Goal: Task Accomplishment & Management: Use online tool/utility

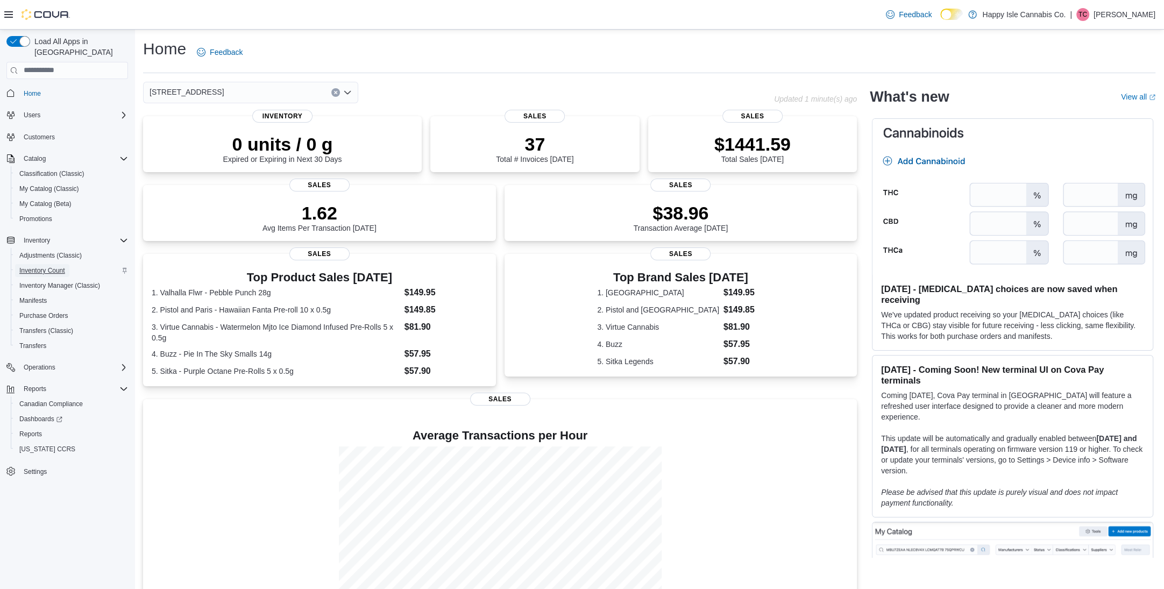
click at [38, 266] on span "Inventory Count" at bounding box center [42, 270] width 46 height 9
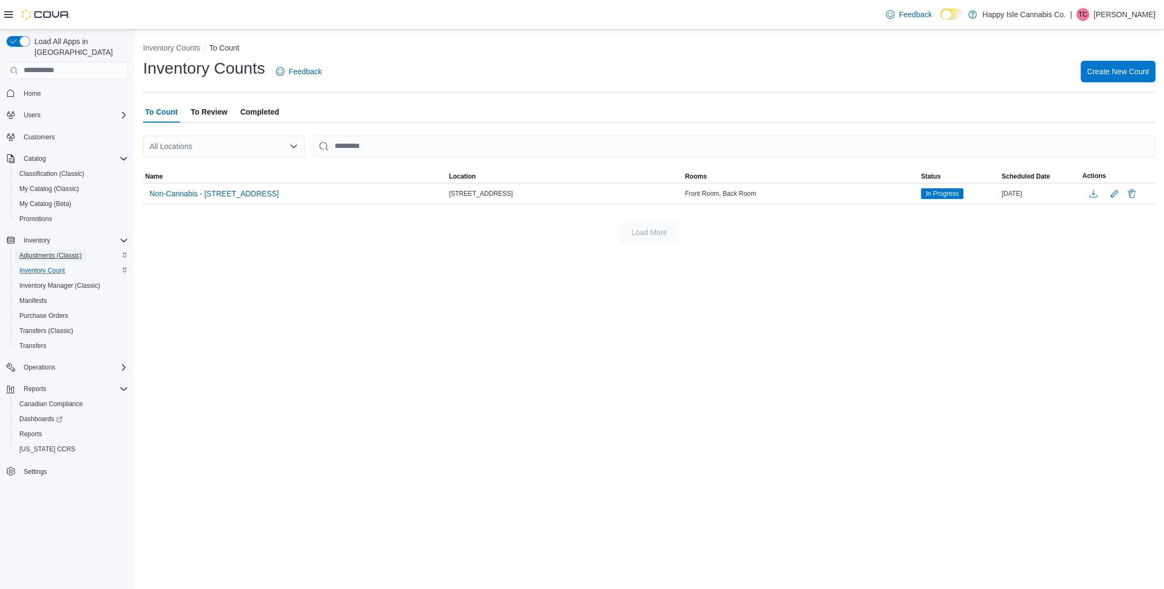
click at [41, 251] on span "Adjustments (Classic)" at bounding box center [50, 255] width 62 height 9
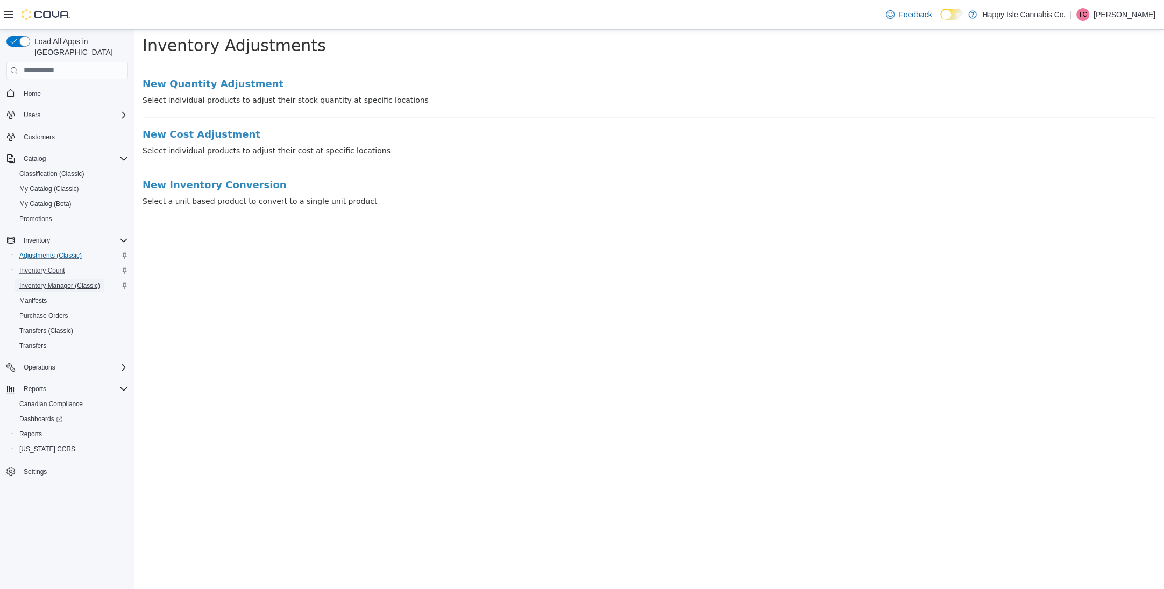
click at [57, 280] on span "Inventory Manager (Classic)" at bounding box center [59, 285] width 81 height 13
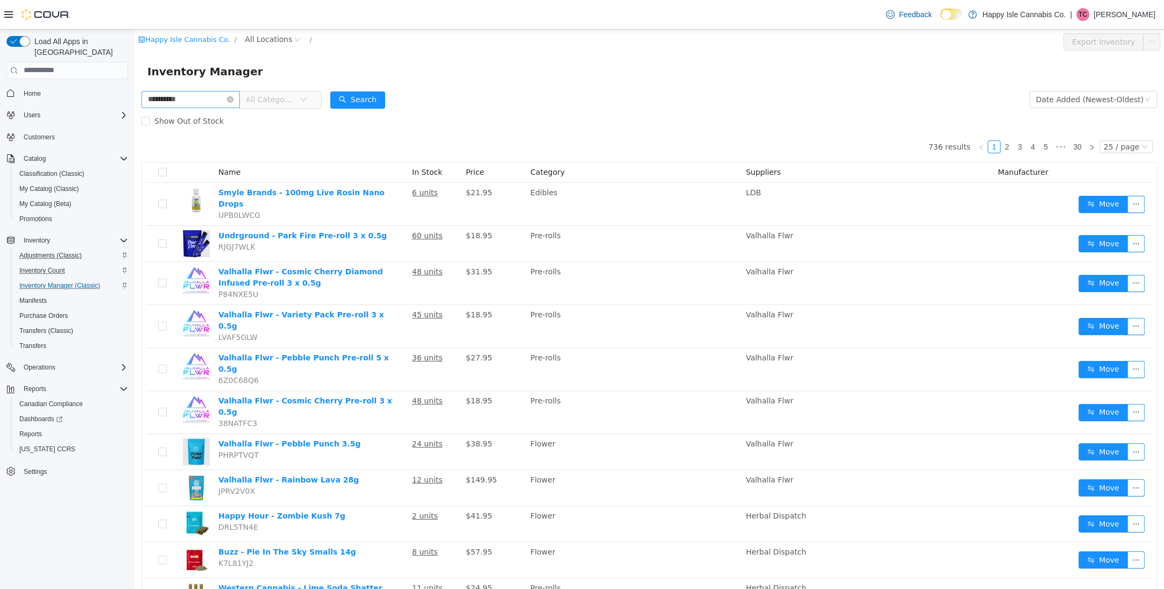
type input "**********"
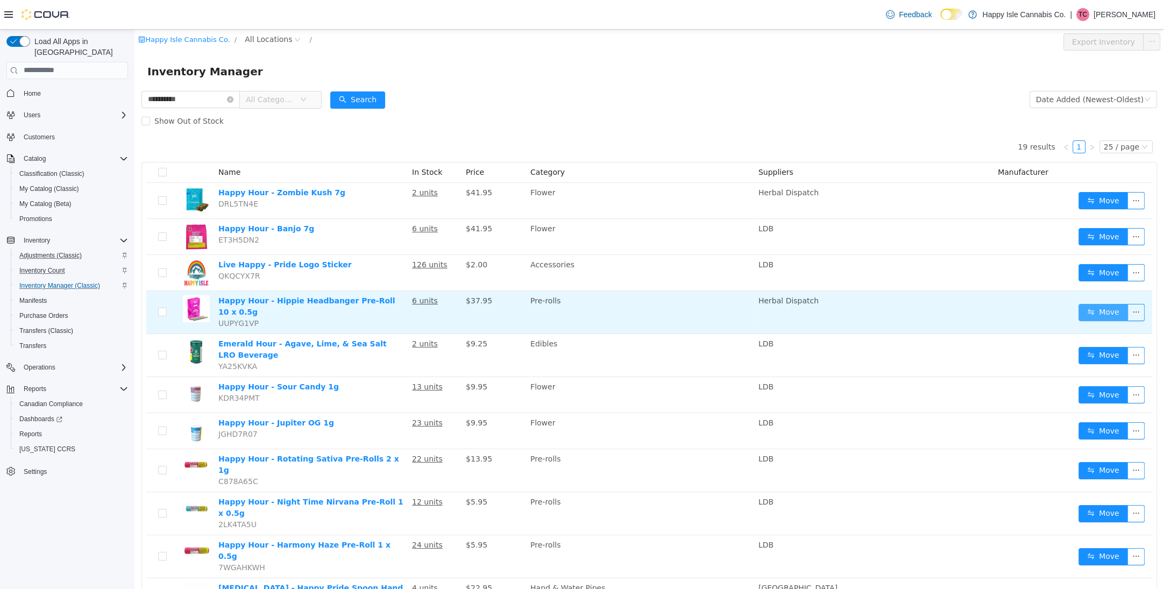
click at [1101, 307] on button "Move" at bounding box center [1102, 311] width 49 height 17
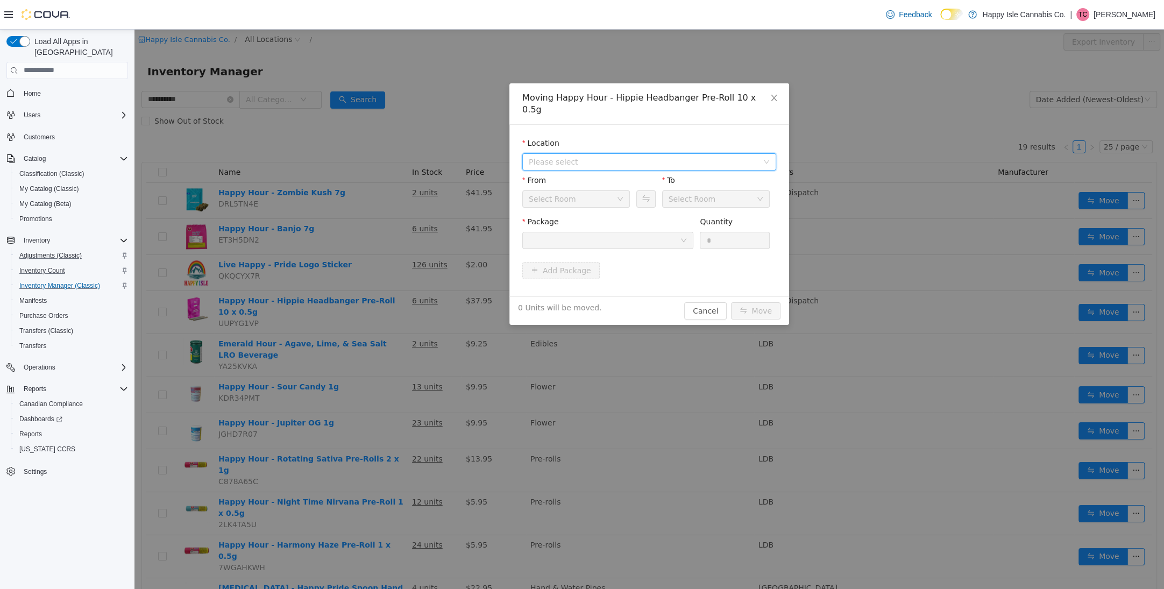
click at [635, 153] on span "Please select" at bounding box center [646, 161] width 234 height 16
click at [603, 183] on span "[STREET_ADDRESS]" at bounding box center [660, 188] width 227 height 15
click at [630, 235] on div at bounding box center [604, 240] width 151 height 16
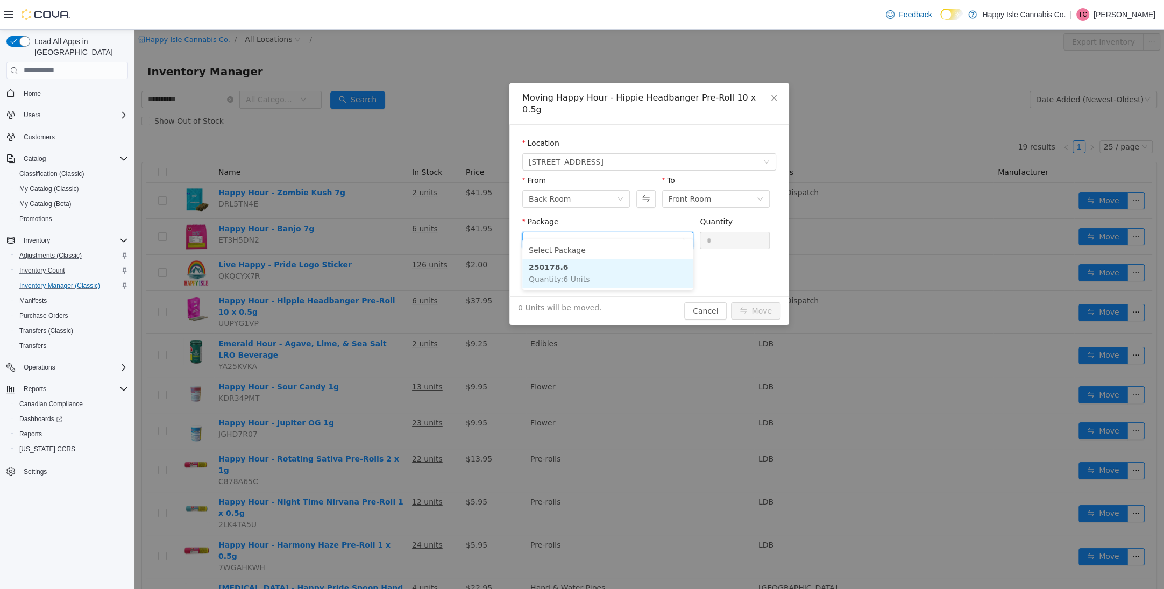
click at [621, 268] on li "250178.6 Quantity : 6 Units" at bounding box center [607, 272] width 171 height 29
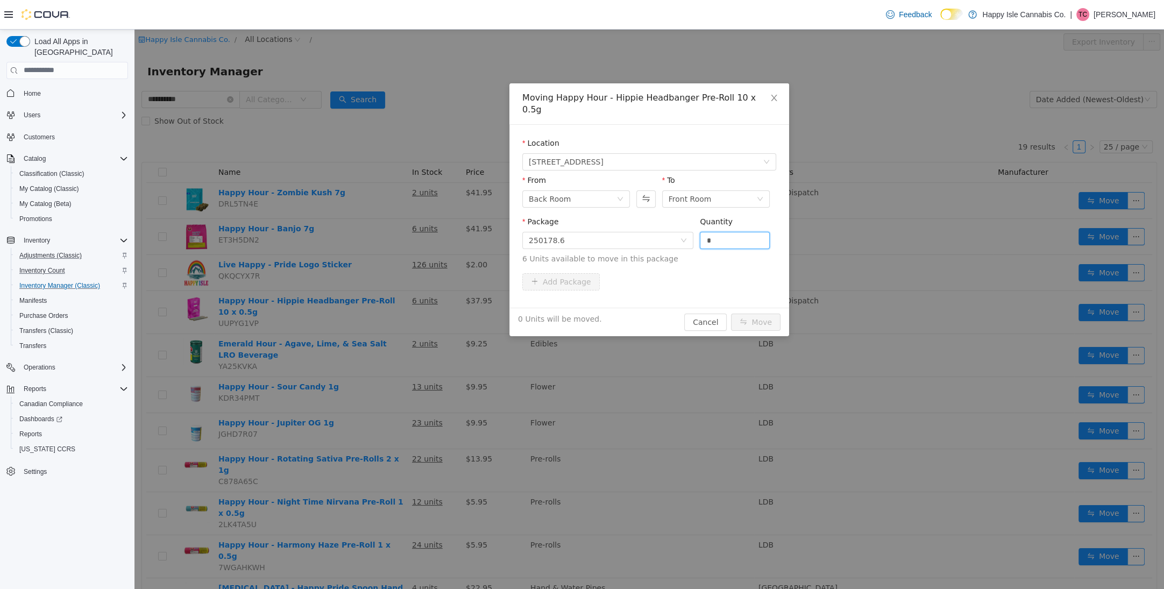
drag, startPoint x: 735, startPoint y: 231, endPoint x: 696, endPoint y: 227, distance: 39.5
click at [696, 227] on div "Package 250178.6 Quantity * 6 Units available to move in this package" at bounding box center [649, 240] width 254 height 48
type input "*"
click at [685, 273] on div "Add Package" at bounding box center [649, 281] width 254 height 17
drag, startPoint x: 753, startPoint y: 306, endPoint x: 669, endPoint y: 244, distance: 104.2
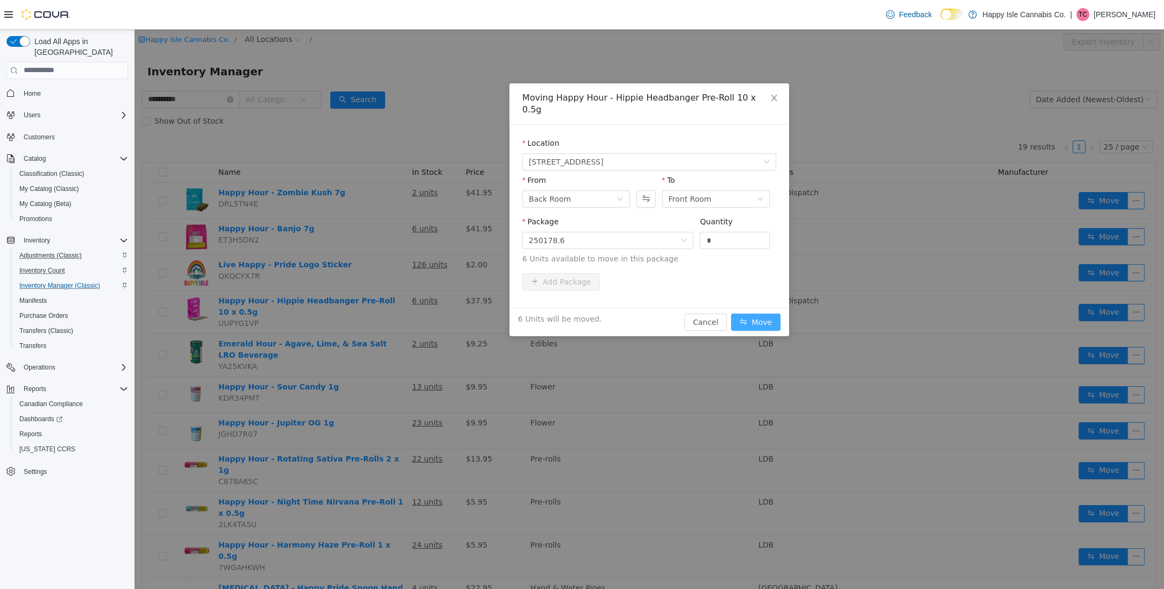
click at [669, 244] on div "Moving Happy Hour - Hippie Headbanger Pre-Roll 10 x 0.5g Location [STREET_ADDRE…" at bounding box center [649, 209] width 280 height 253
click at [669, 232] on div "250178.6" at bounding box center [604, 240] width 151 height 16
click at [585, 270] on li "250178.6 Quantity : 6 Units" at bounding box center [607, 272] width 171 height 29
click at [756, 313] on button "Move" at bounding box center [755, 321] width 49 height 17
